Goal: Information Seeking & Learning: Learn about a topic

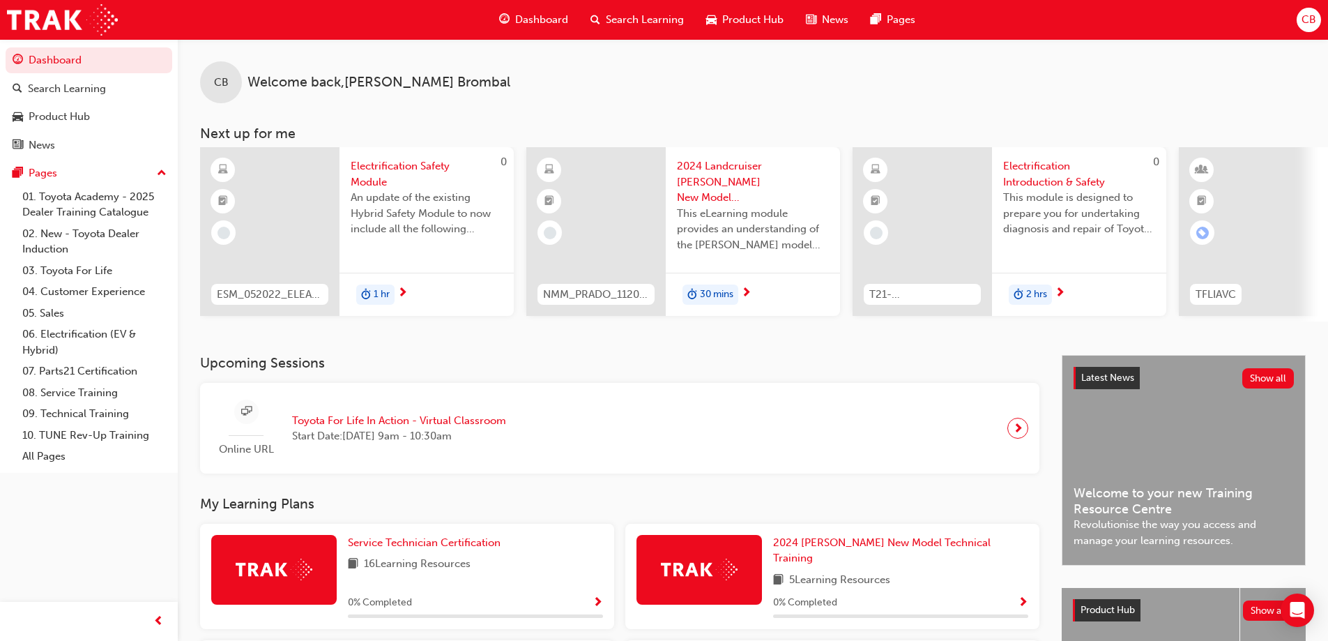
click at [1309, 22] on span "CB" at bounding box center [1309, 20] width 15 height 16
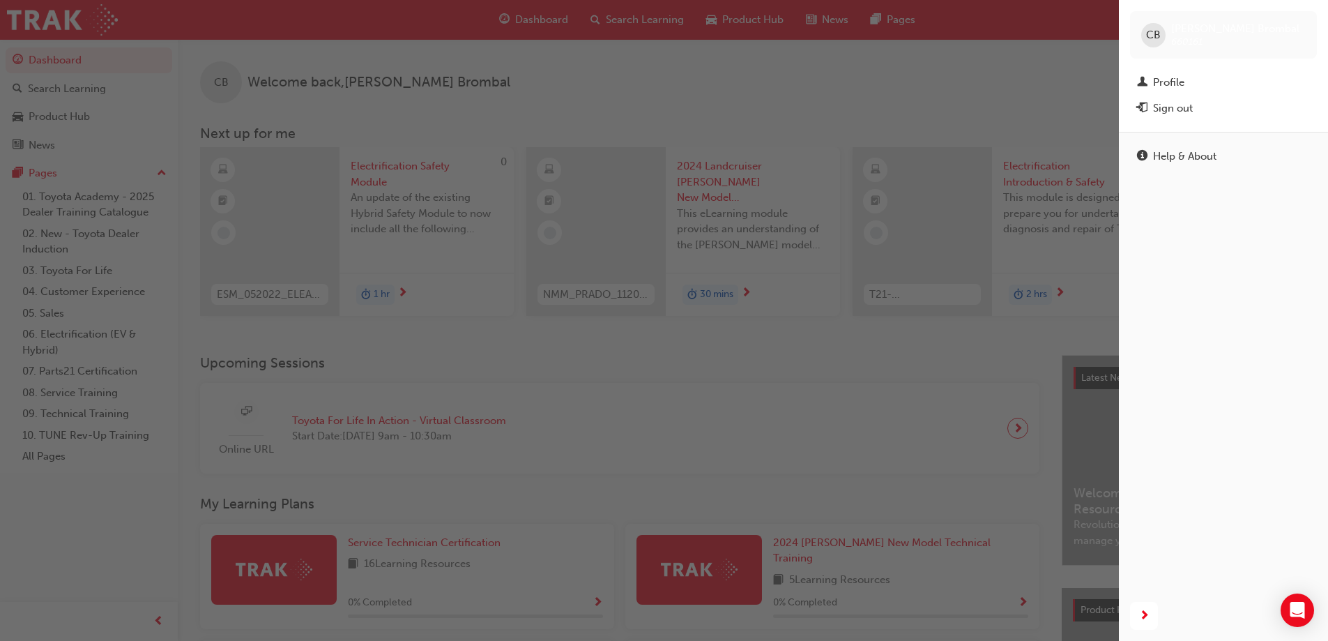
click at [71, 496] on div "button" at bounding box center [559, 320] width 1119 height 641
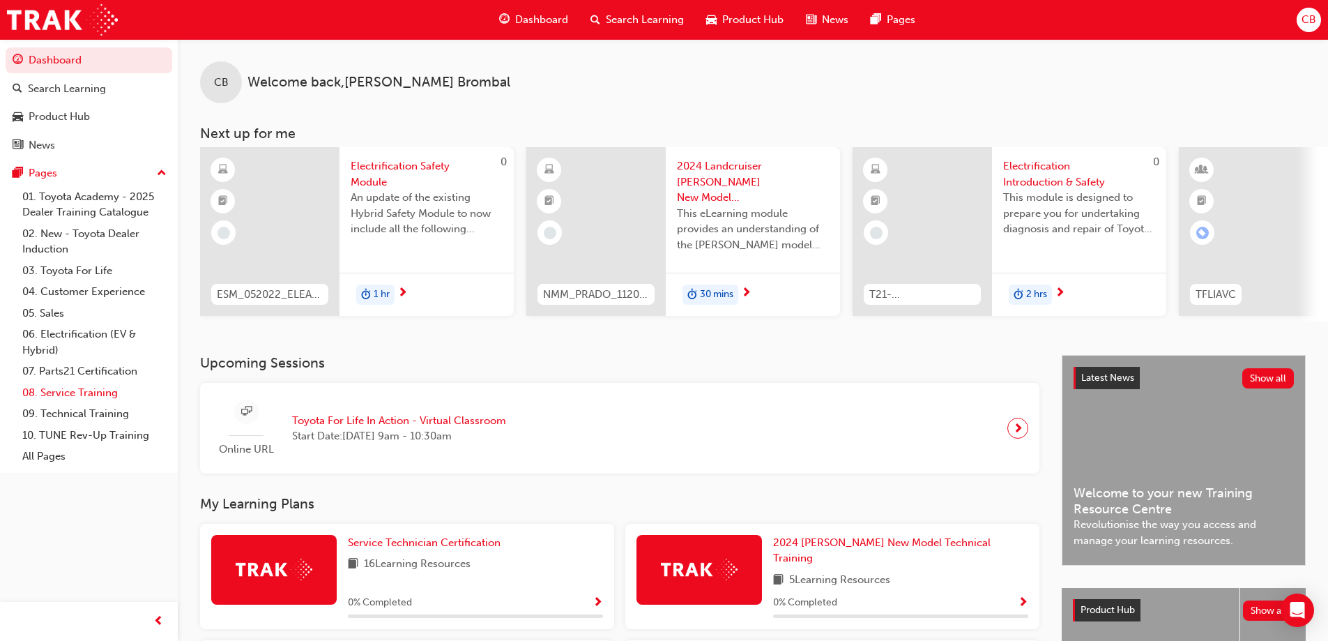
click at [81, 394] on link "08. Service Training" at bounding box center [94, 393] width 155 height 22
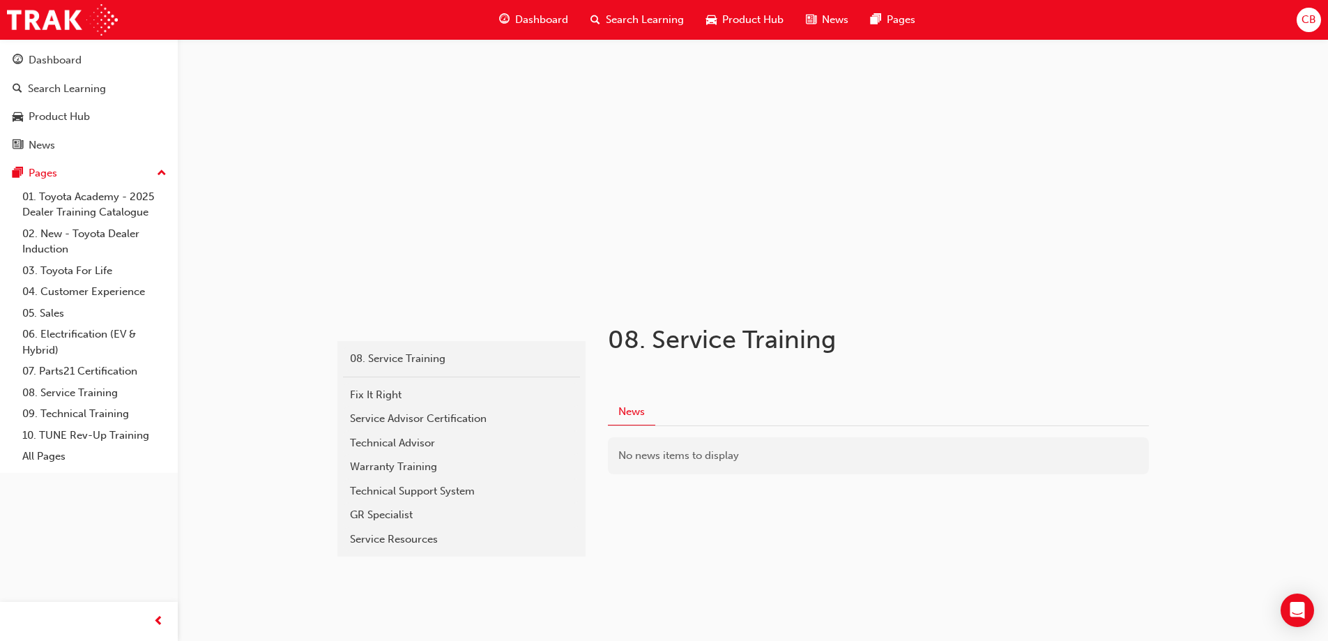
scroll to position [28, 0]
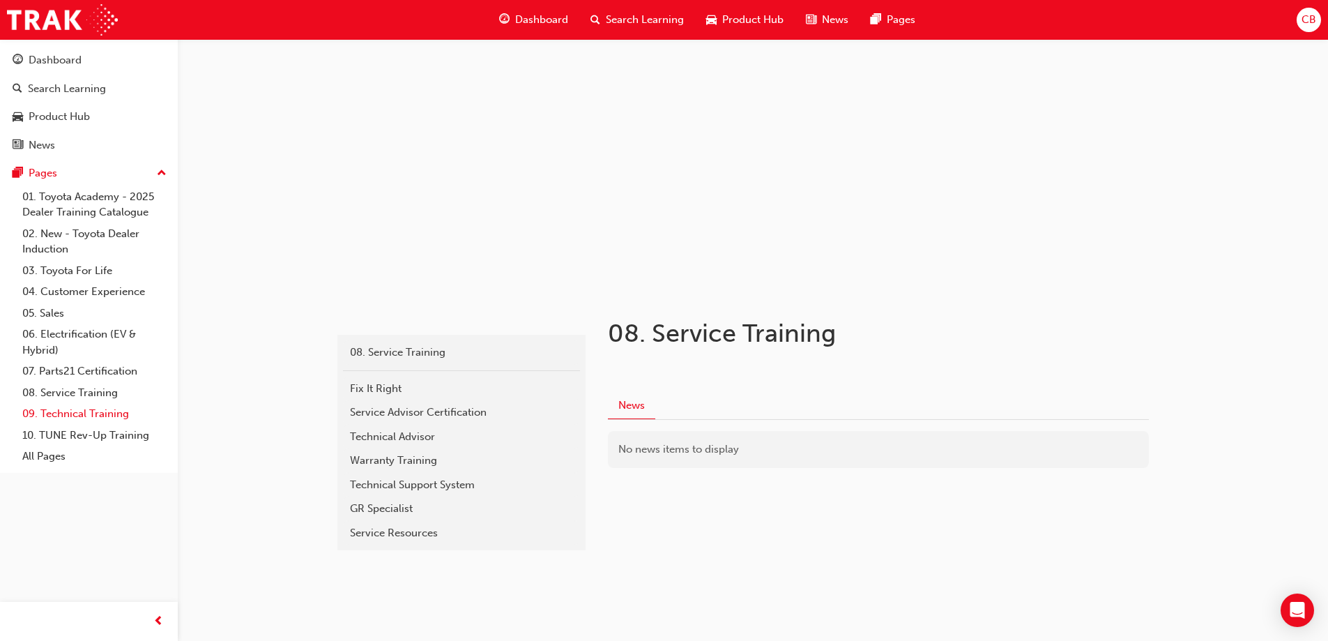
click at [59, 414] on link "09. Technical Training" at bounding box center [94, 414] width 155 height 22
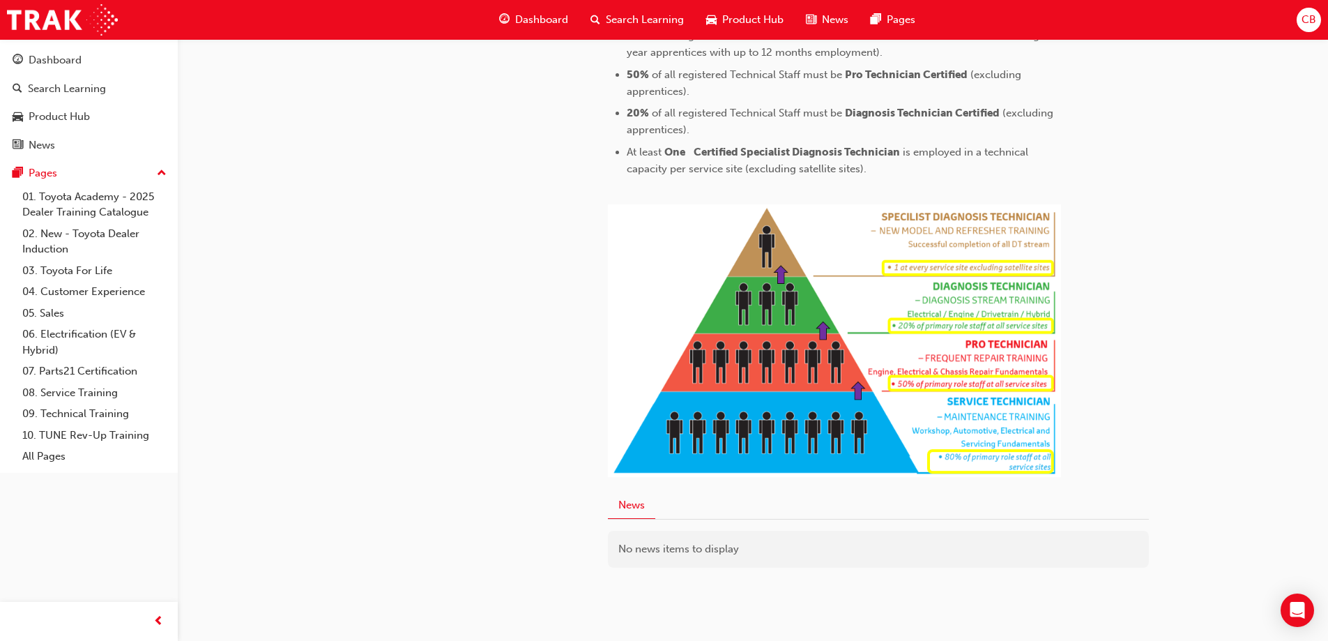
scroll to position [690, 0]
